Goal: Find specific page/section

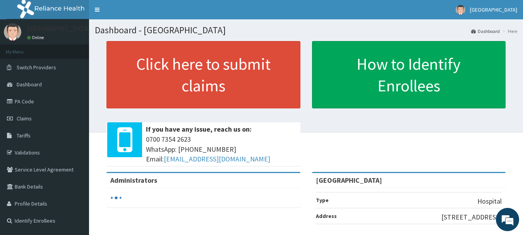
click at [25, 102] on link "PA Code" at bounding box center [44, 101] width 89 height 17
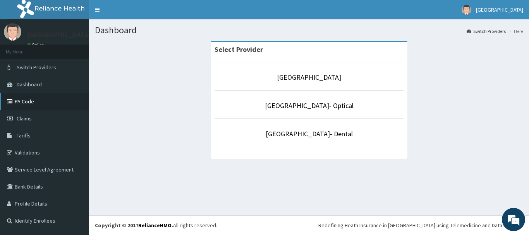
click at [22, 100] on link "PA Code" at bounding box center [44, 101] width 89 height 17
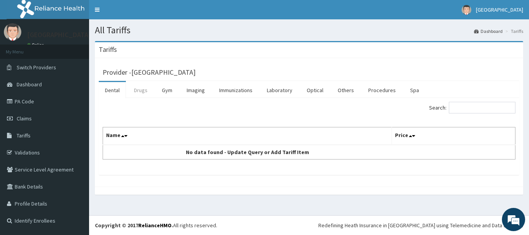
click at [143, 91] on link "Drugs" at bounding box center [141, 90] width 26 height 16
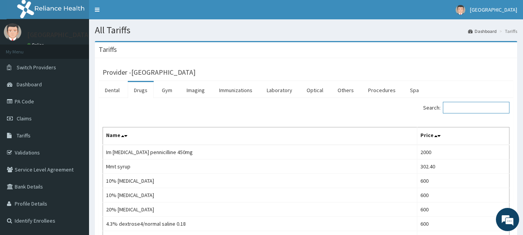
click at [470, 106] on input "Search:" at bounding box center [476, 108] width 67 height 12
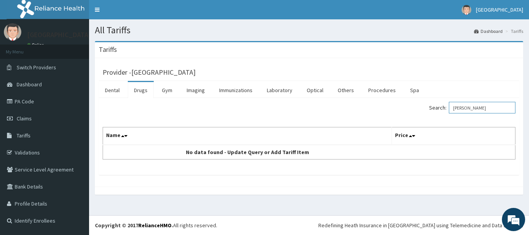
type input "[PERSON_NAME]"
